Goal: Task Accomplishment & Management: Use online tool/utility

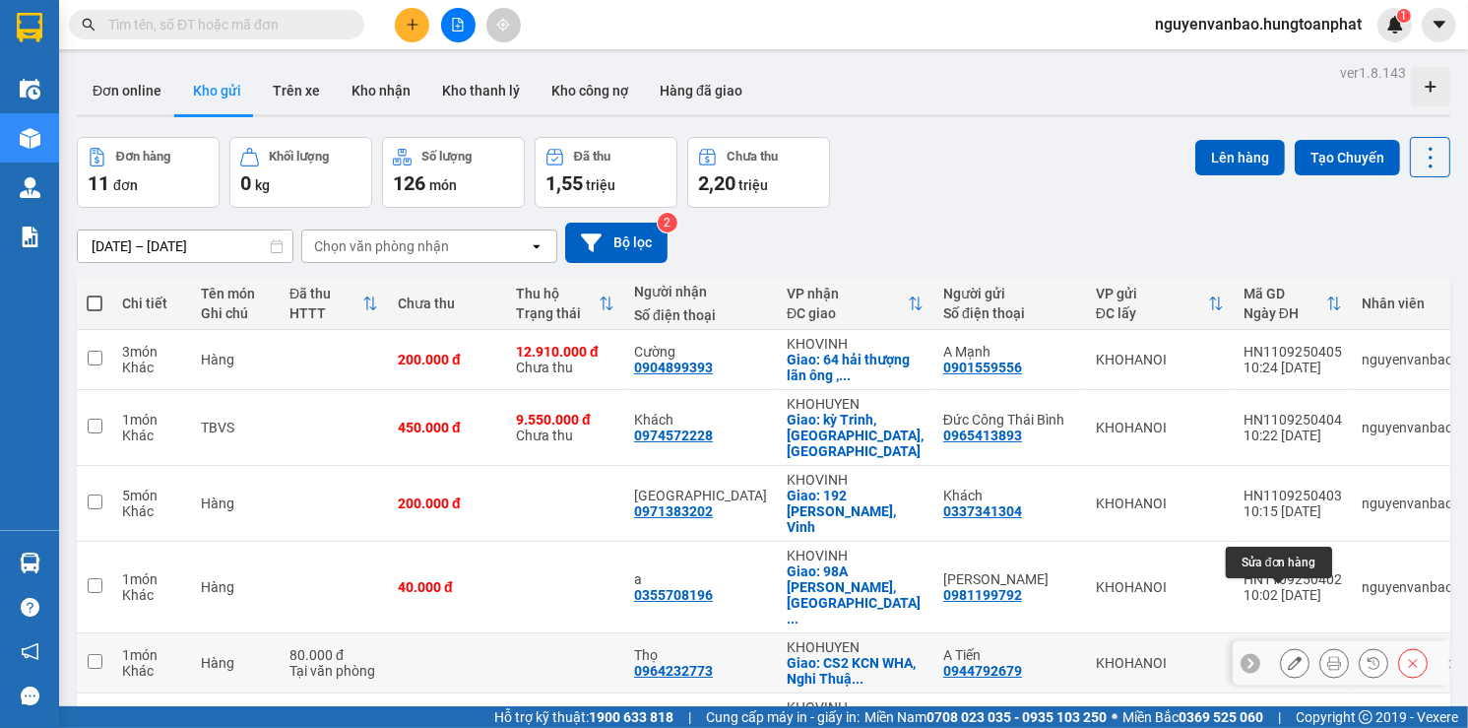
click at [1288, 646] on button at bounding box center [1295, 663] width 28 height 34
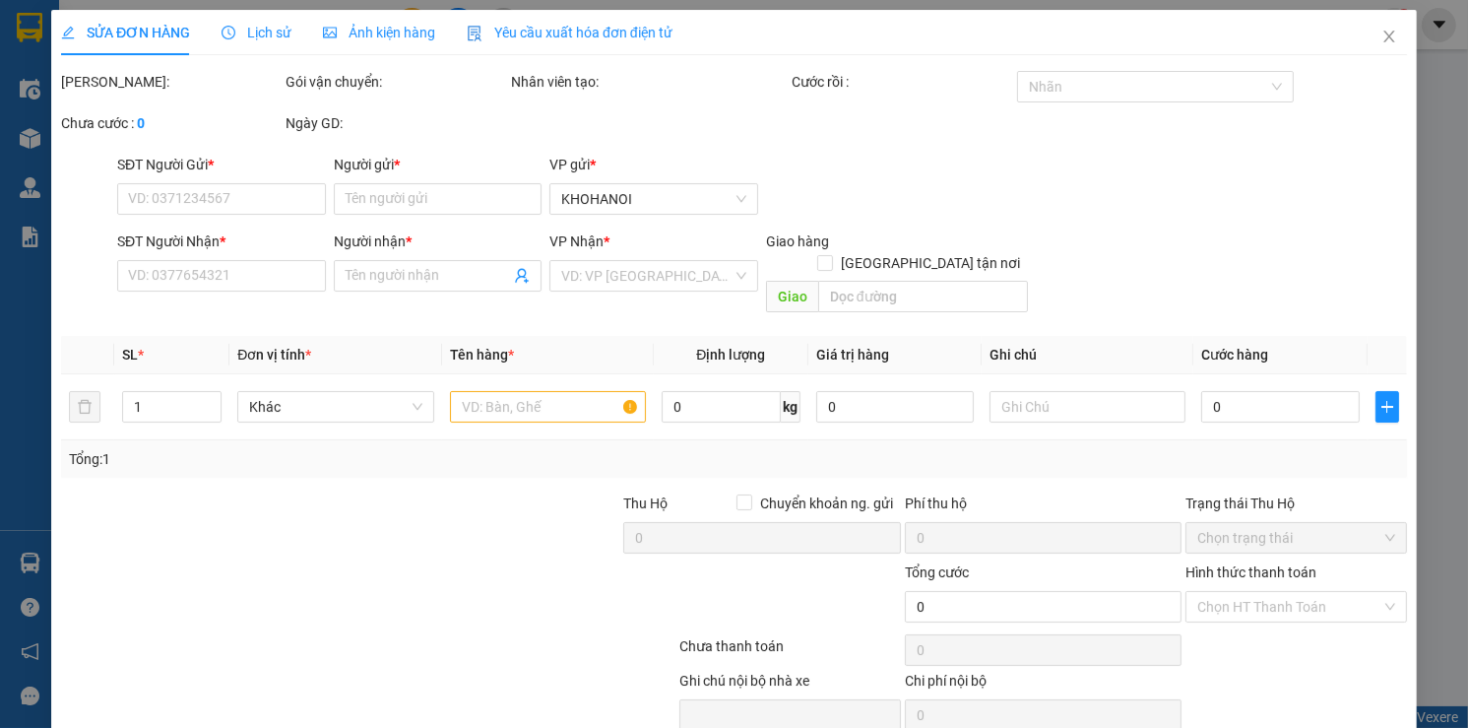
type input "0944792679"
type input "A Tiến"
type input "0964232773"
type input "Thọ"
checkbox input "true"
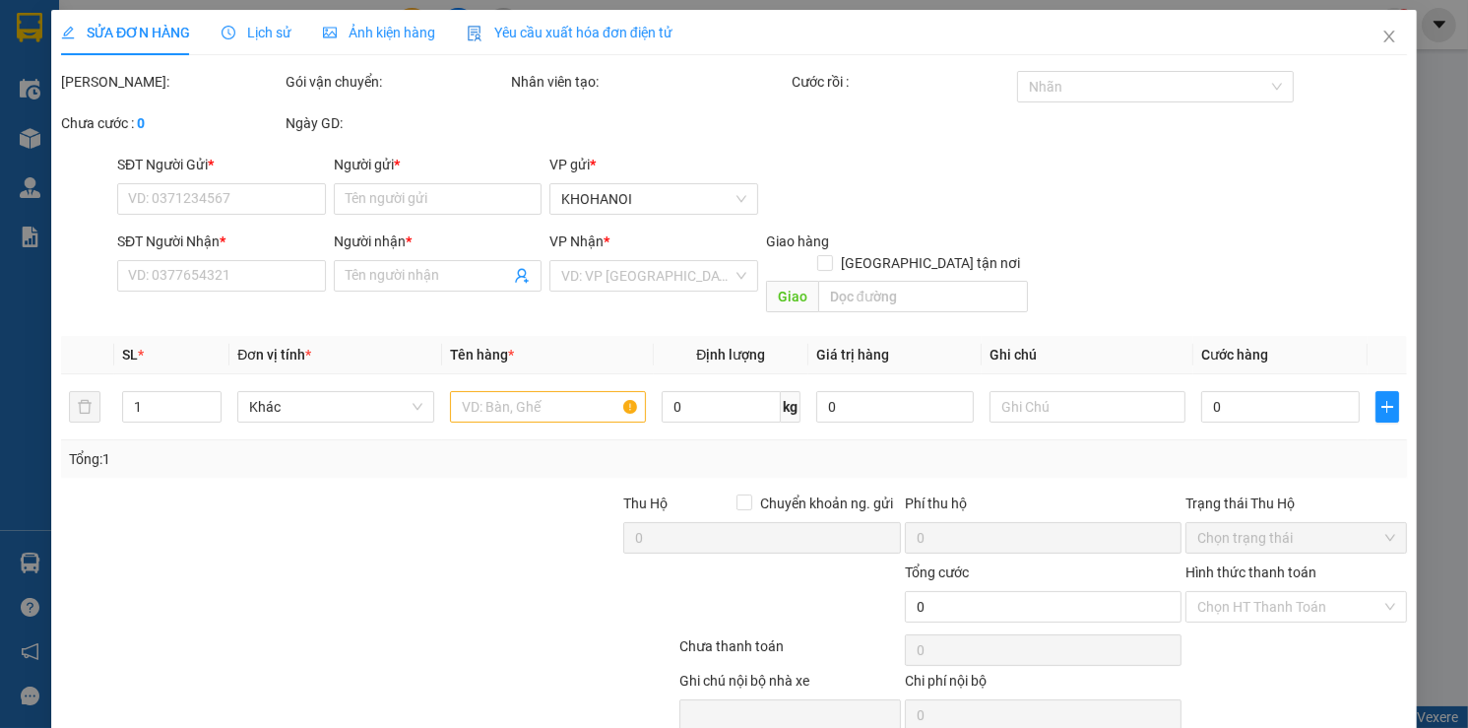
type input "CS2 KCN WHA, Nghi Thuận, [GEOGRAPHIC_DATA], [GEOGRAPHIC_DATA]"
type input "80.000"
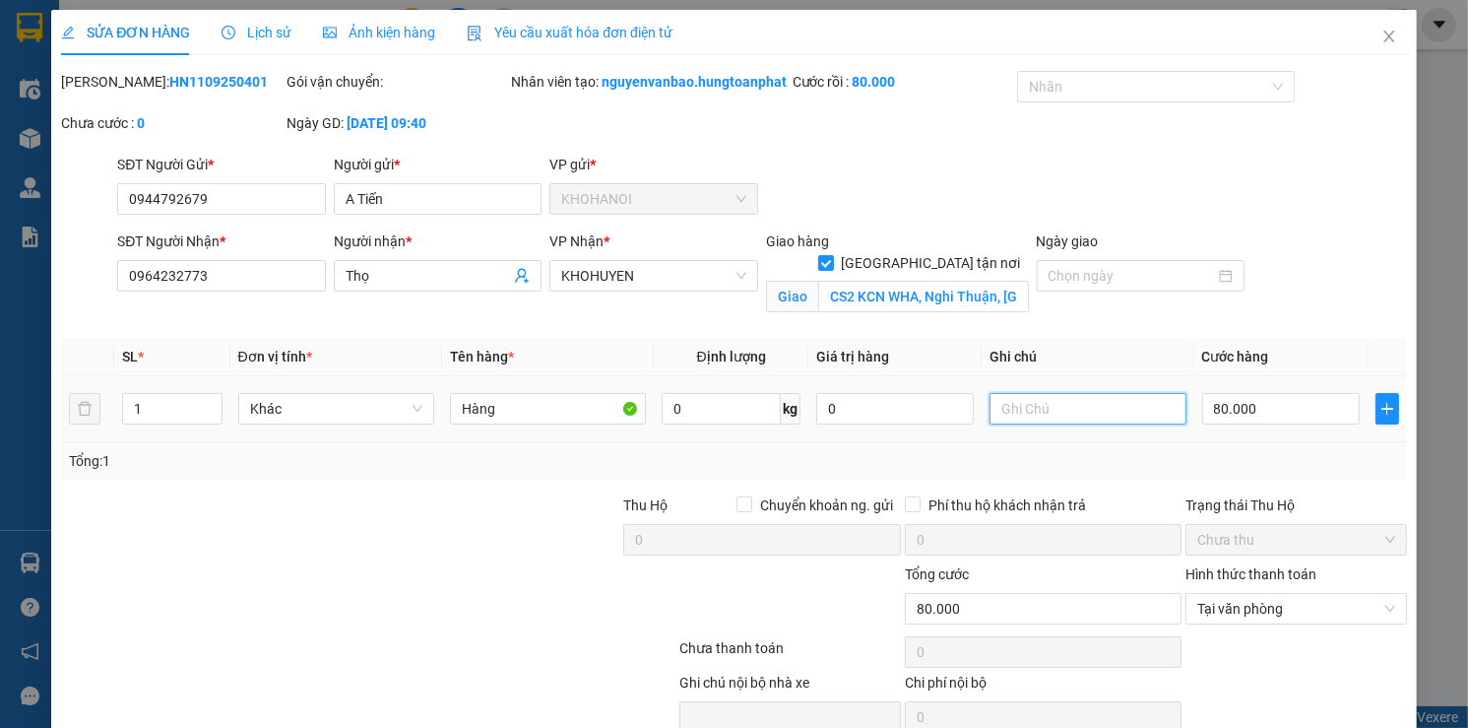
click at [1091, 419] on input "text" at bounding box center [1088, 409] width 196 height 32
type input "giao cổng kcn"
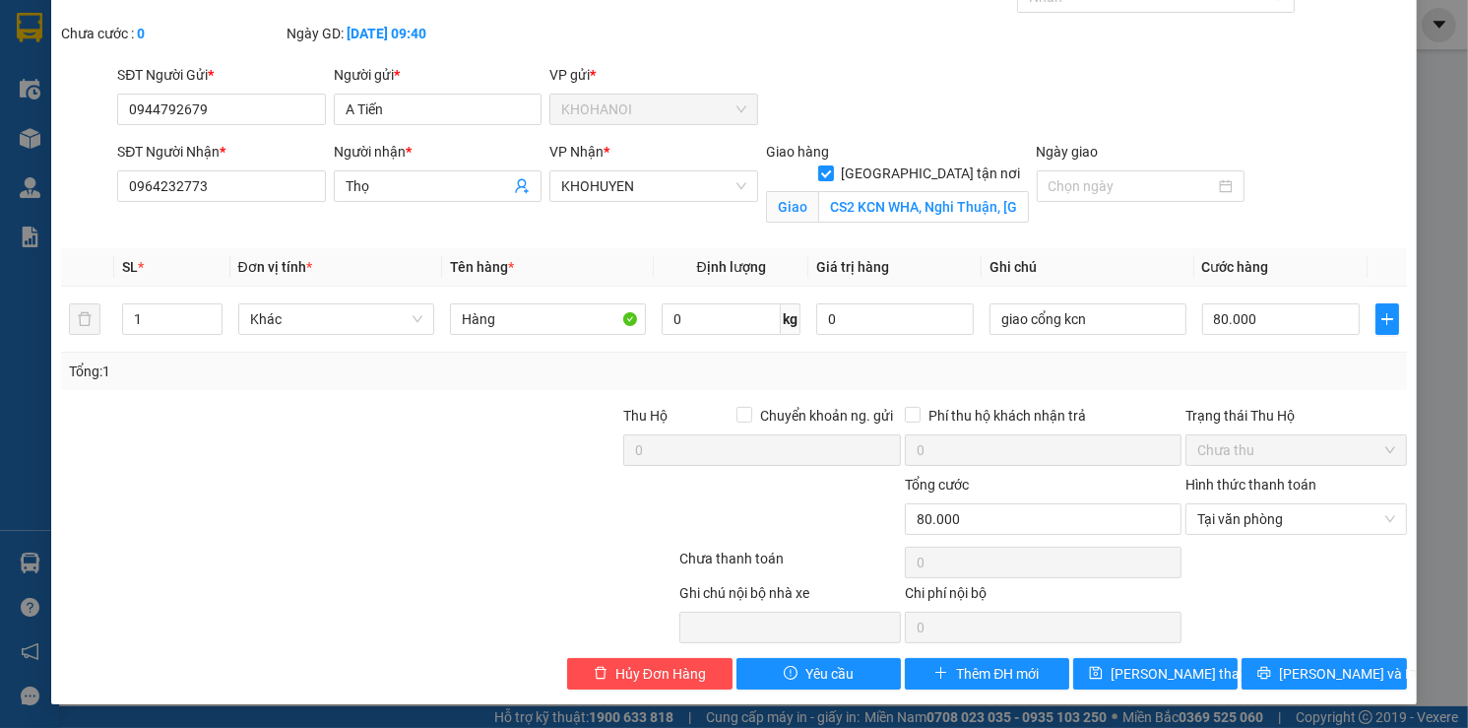
scroll to position [108, 0]
click at [1175, 670] on span "[PERSON_NAME] thay đổi" at bounding box center [1190, 674] width 158 height 22
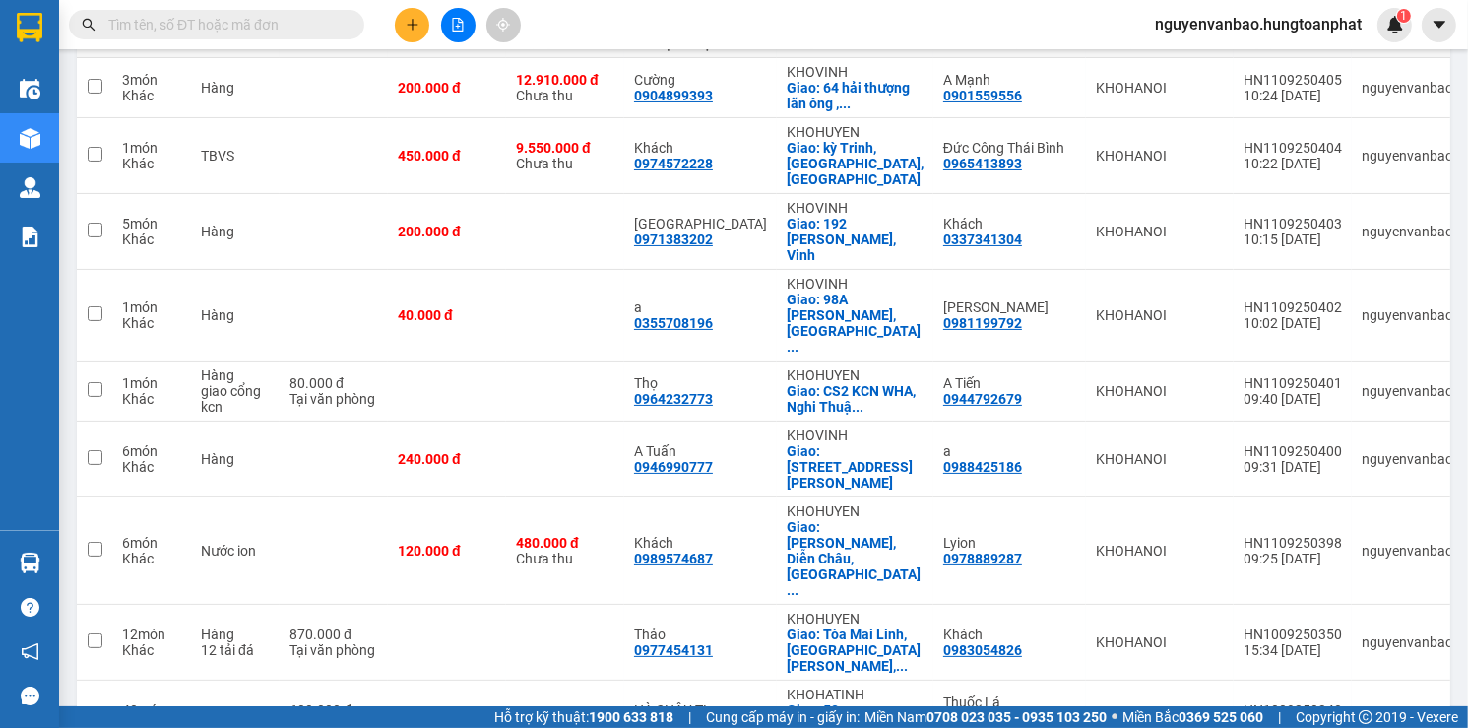
scroll to position [293, 0]
